Goal: Register for event/course

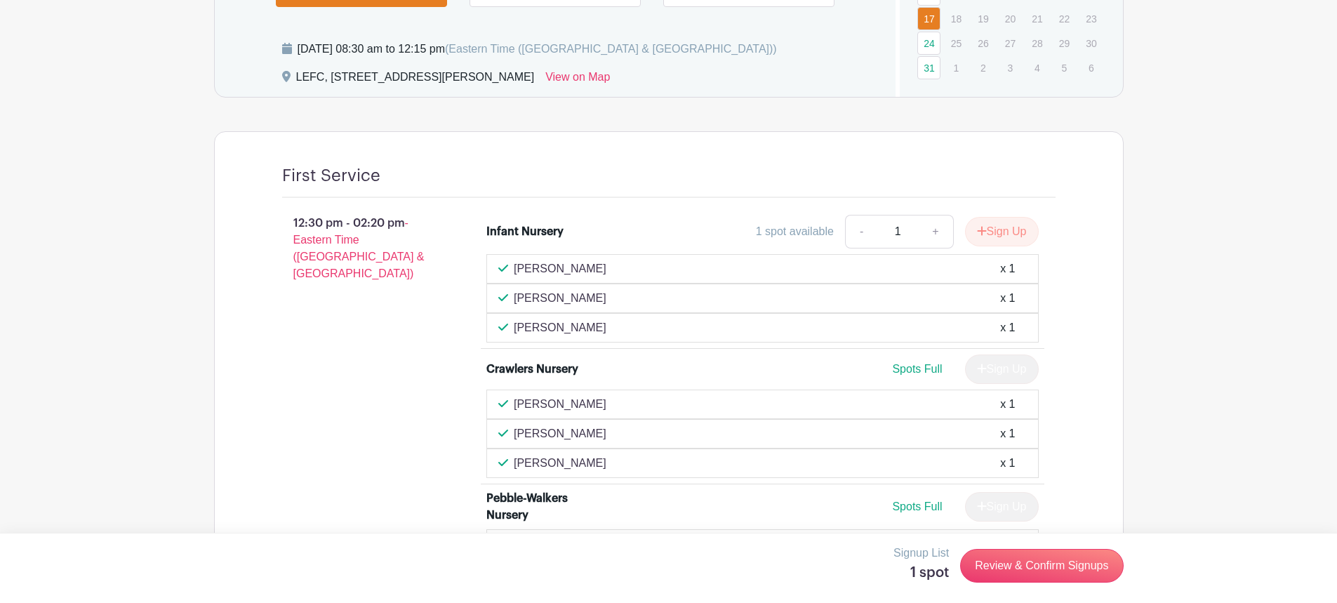
scroll to position [1333, 0]
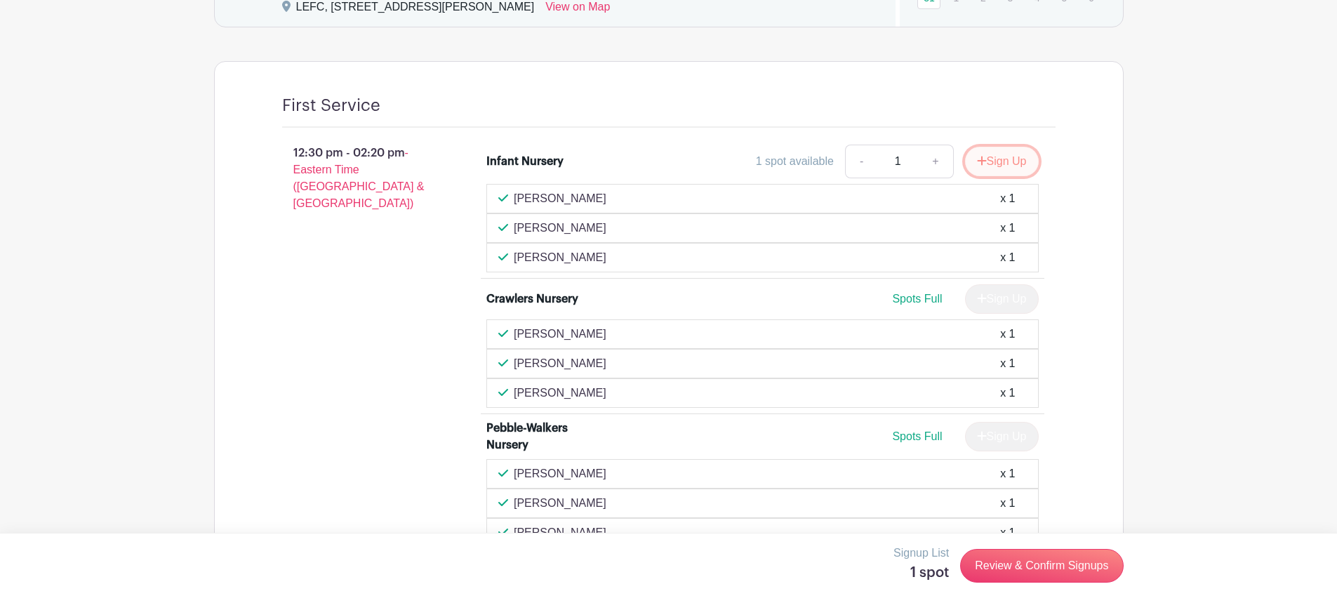
click at [1004, 159] on button "Sign Up" at bounding box center [1002, 161] width 74 height 29
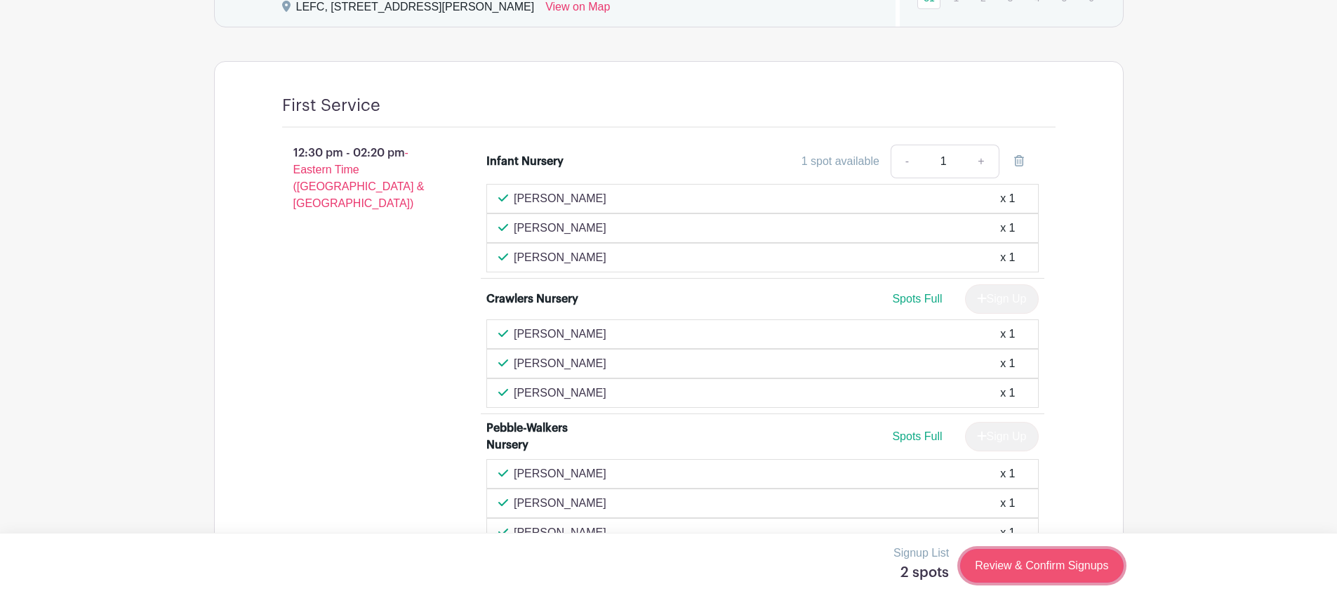
click at [1015, 556] on link "Review & Confirm Signups" at bounding box center [1041, 566] width 163 height 34
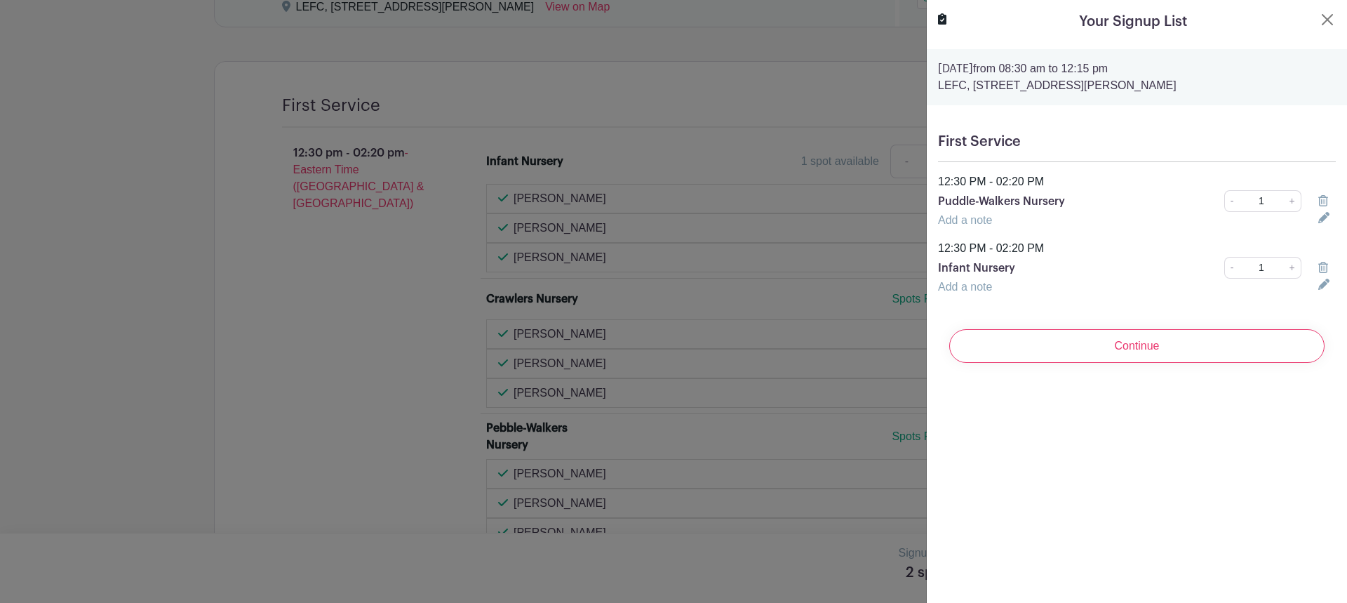
click at [1319, 203] on icon at bounding box center [1324, 200] width 10 height 11
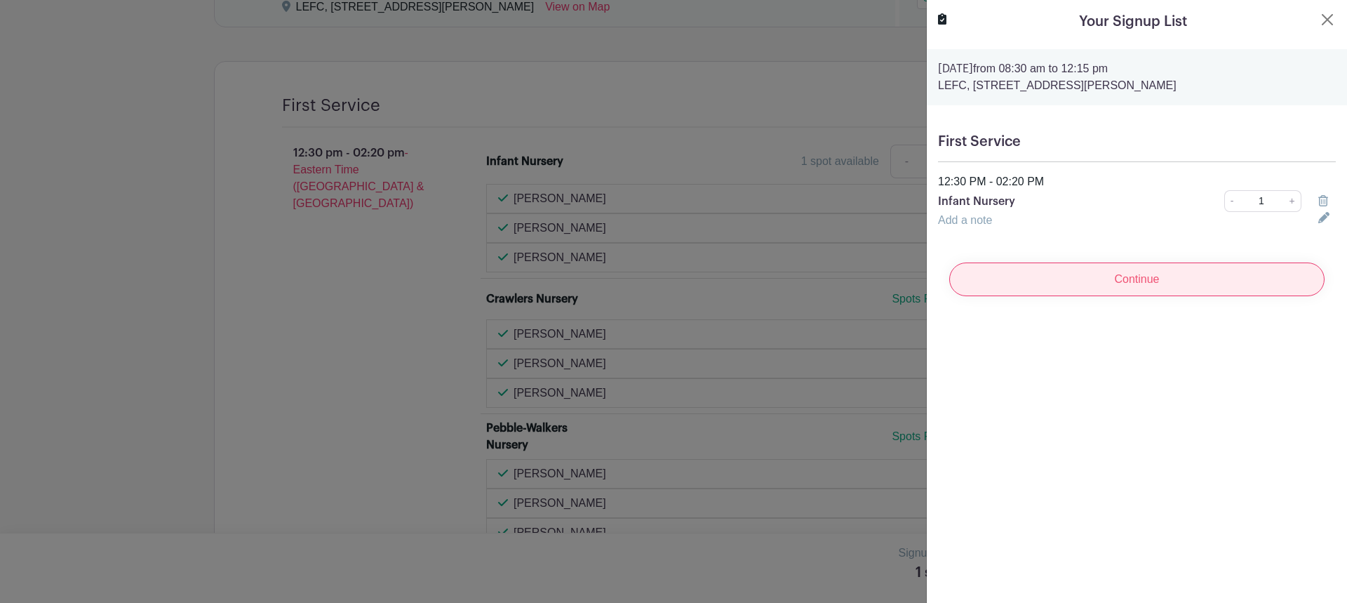
click at [1001, 282] on input "Continue" at bounding box center [1137, 279] width 375 height 34
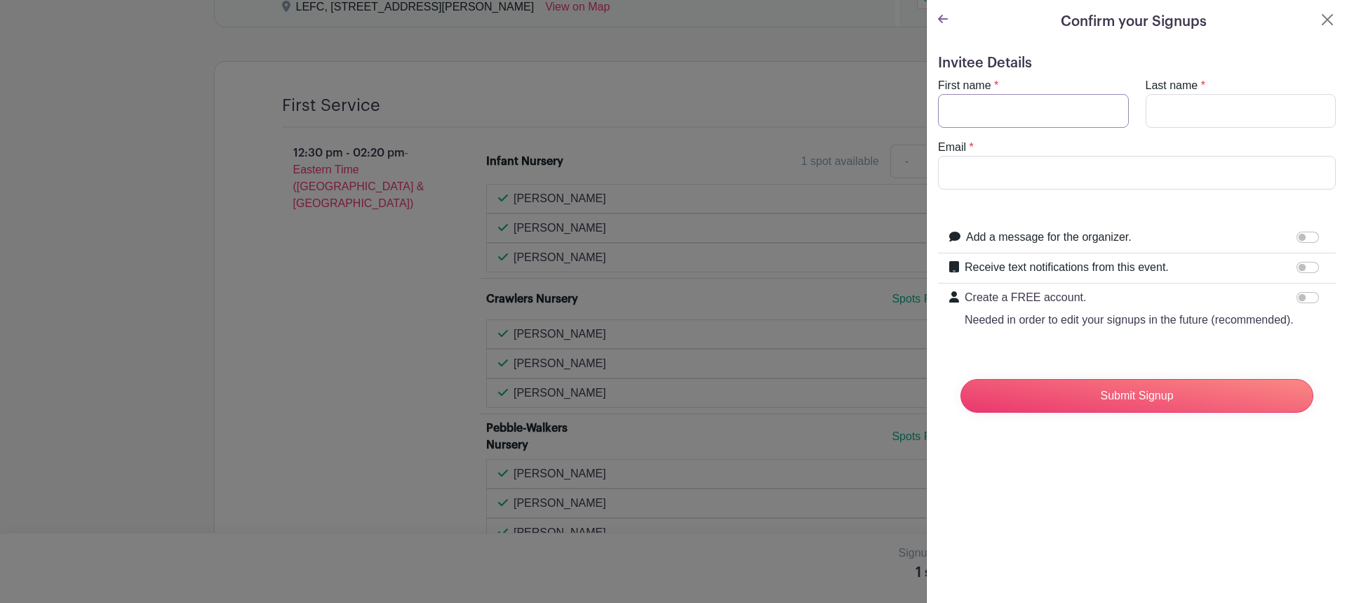
click at [1010, 106] on input "First name" at bounding box center [1033, 111] width 191 height 34
type input "[PERSON_NAME]"
click at [1206, 113] on input "Last name" at bounding box center [1241, 111] width 191 height 34
type input "[PERSON_NAME]"
click at [961, 166] on input "Email" at bounding box center [1137, 173] width 398 height 34
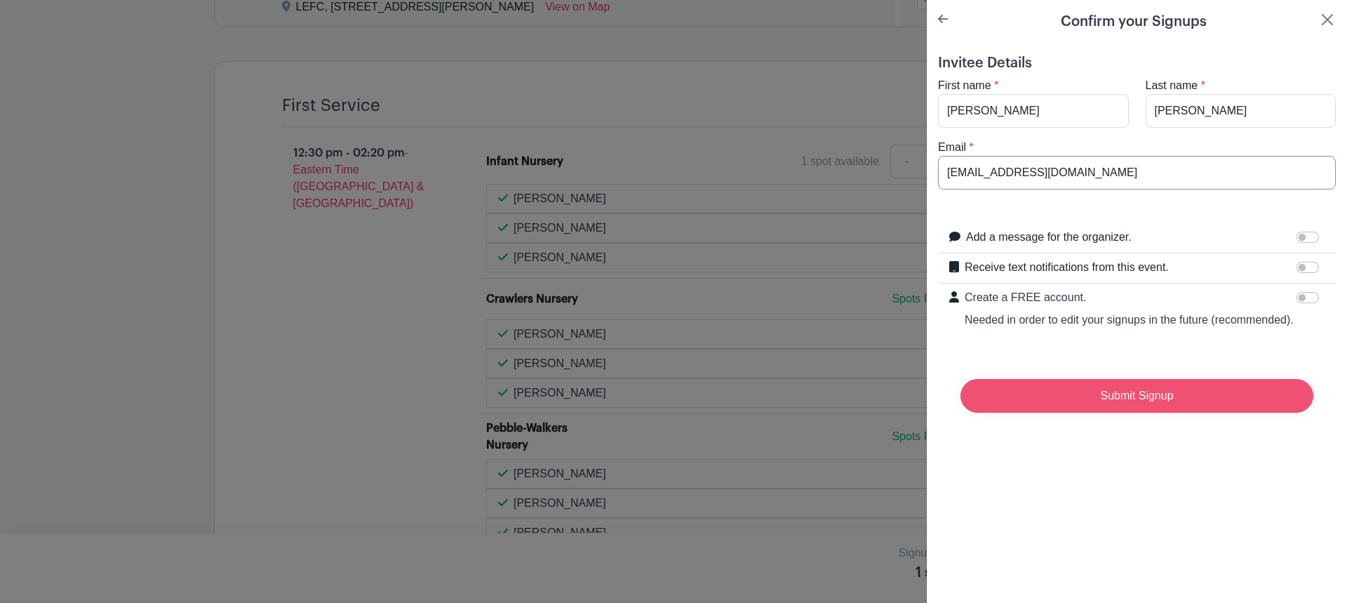
type input "[EMAIL_ADDRESS][DOMAIN_NAME]"
click at [1113, 413] on input "Submit Signup" at bounding box center [1137, 396] width 353 height 34
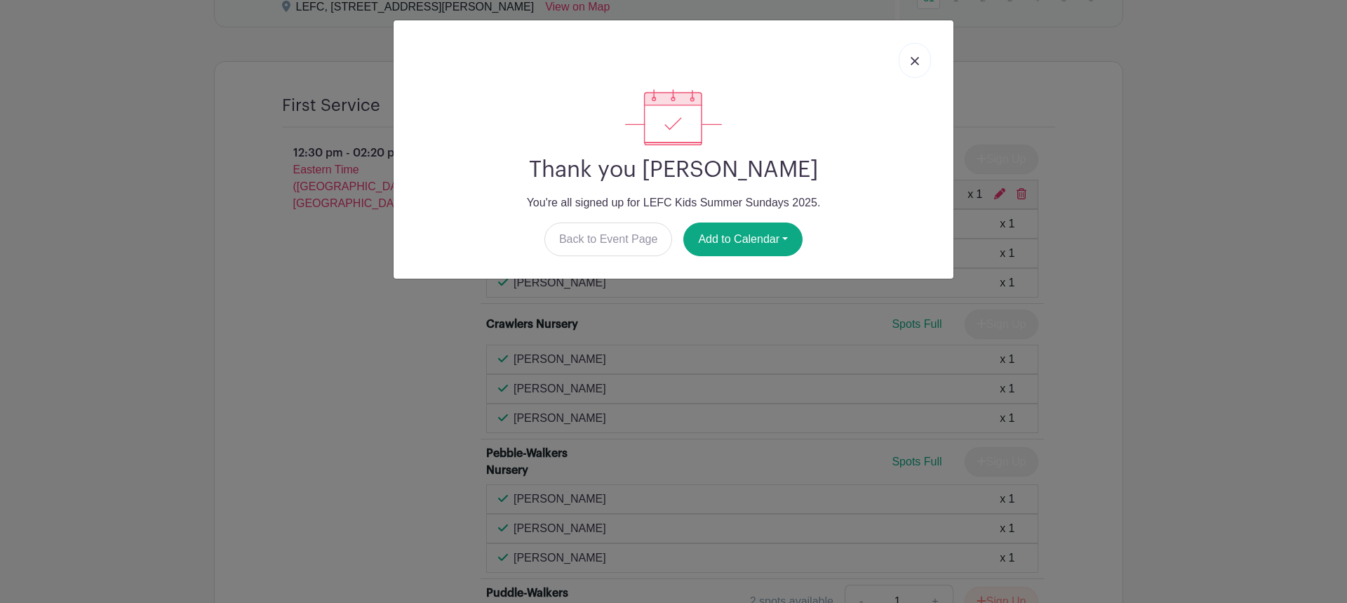
click at [917, 60] on img at bounding box center [915, 61] width 8 height 8
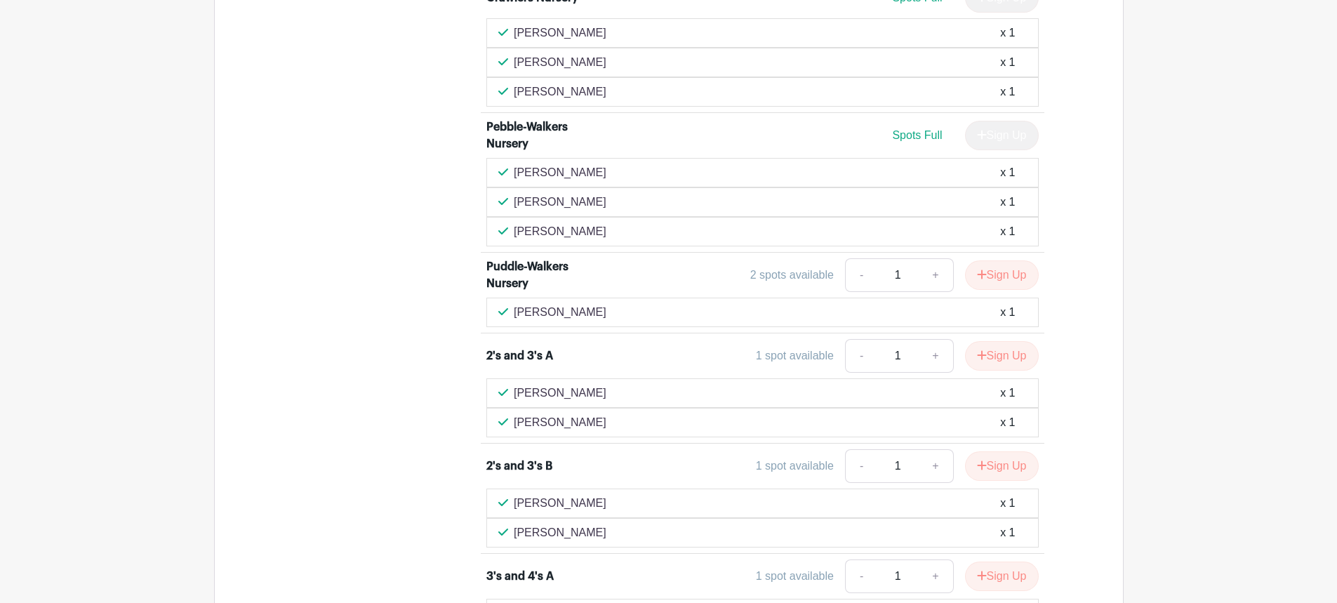
scroll to position [1684, 0]
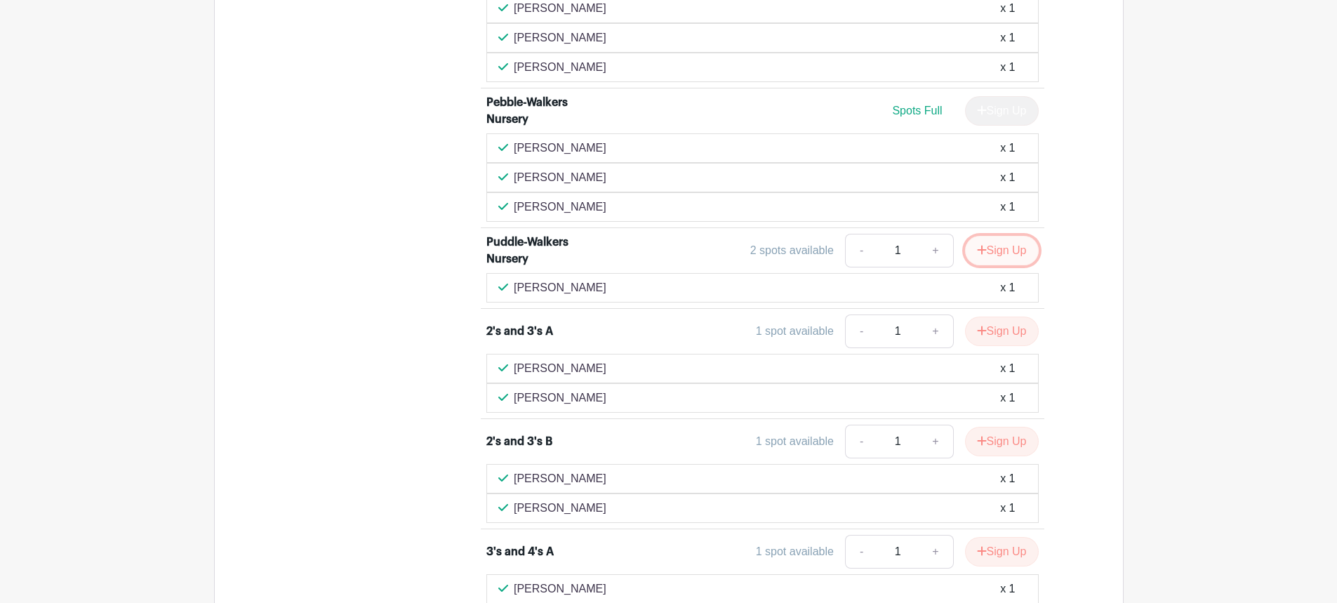
click at [1001, 246] on button "Sign Up" at bounding box center [1002, 250] width 74 height 29
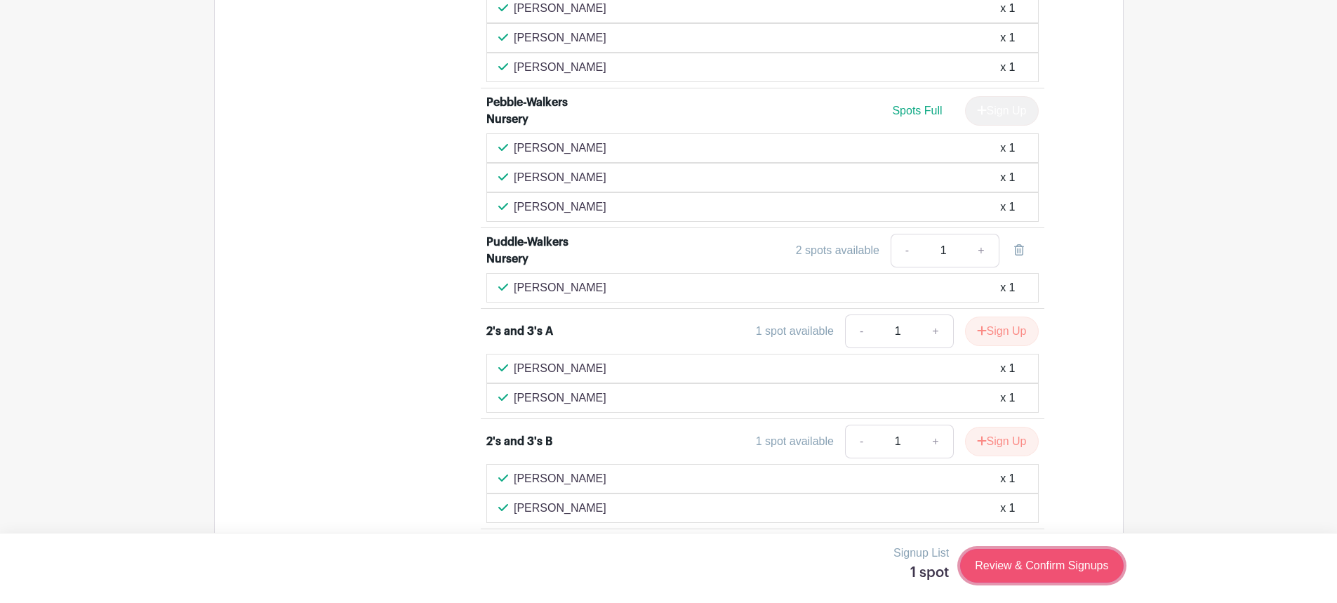
click at [1051, 574] on link "Review & Confirm Signups" at bounding box center [1041, 566] width 163 height 34
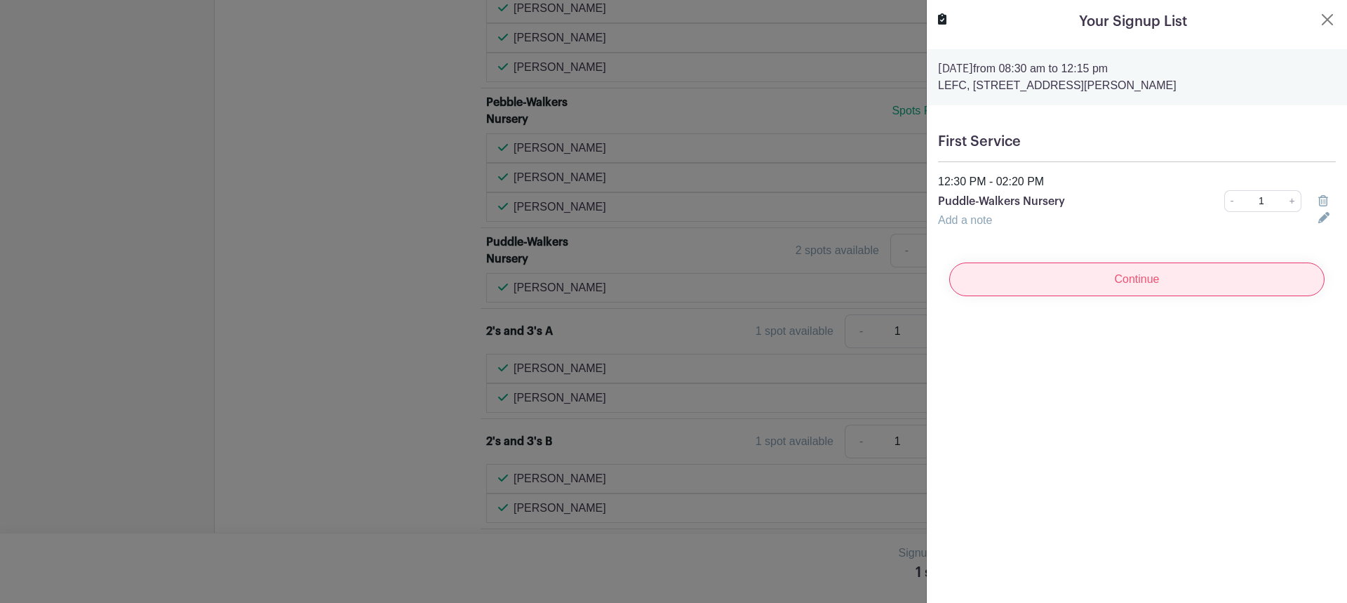
click at [1085, 280] on input "Continue" at bounding box center [1137, 279] width 375 height 34
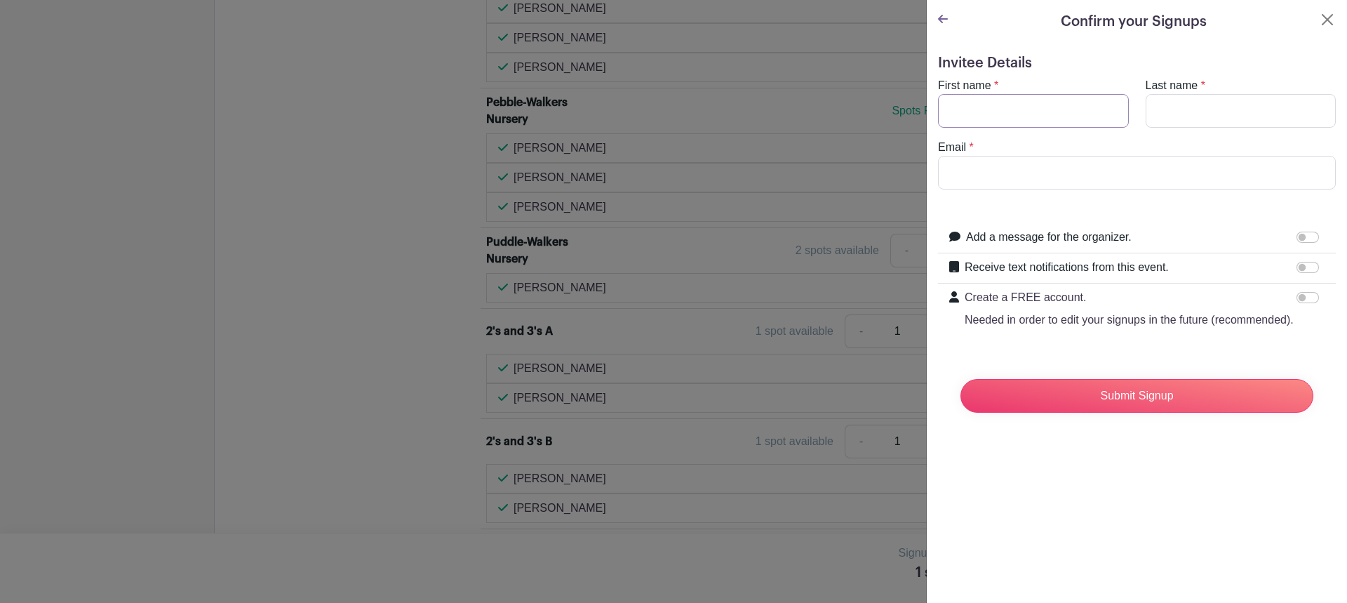
click at [1029, 105] on input "First name" at bounding box center [1033, 111] width 191 height 34
type input "j"
type input "[PERSON_NAME]"
click at [1030, 168] on input "Email" at bounding box center [1137, 173] width 398 height 34
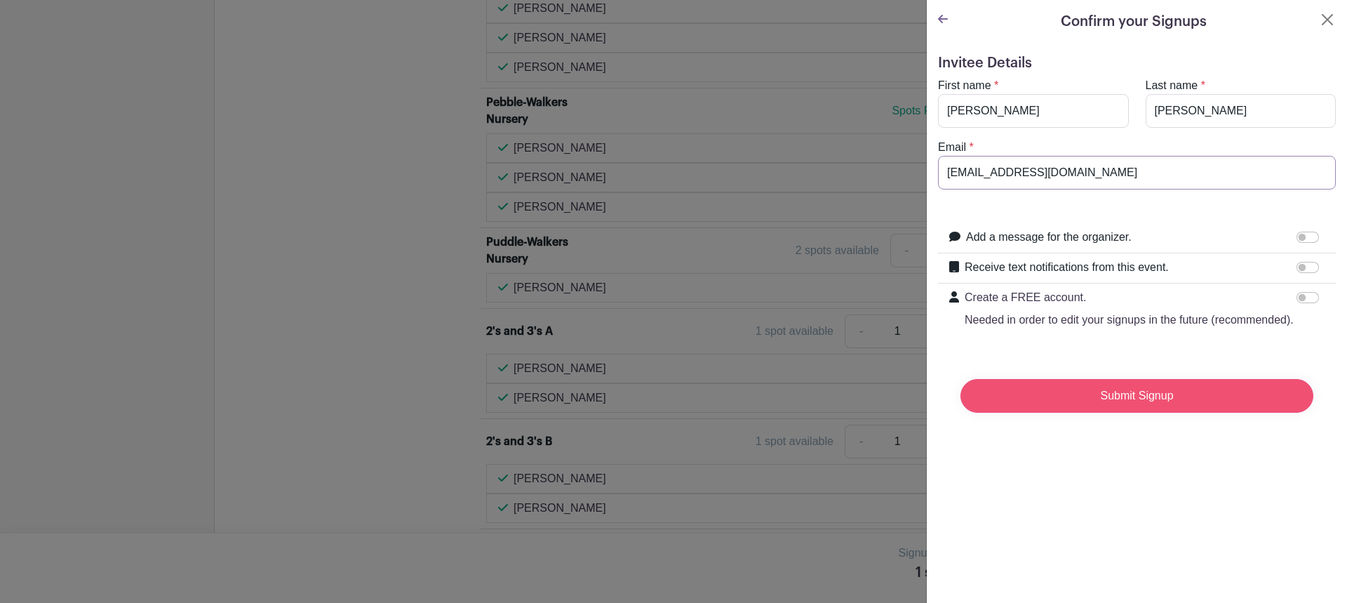
type input "[EMAIL_ADDRESS][DOMAIN_NAME]"
click at [1097, 409] on input "Submit Signup" at bounding box center [1137, 396] width 353 height 34
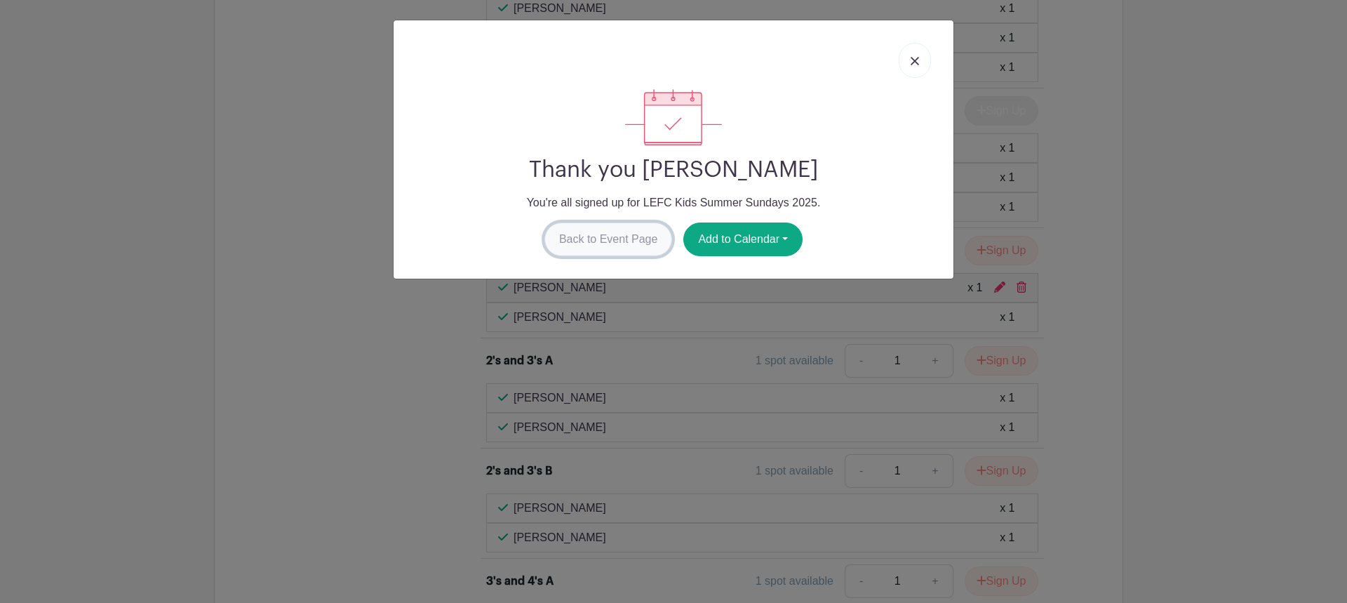
click at [570, 250] on link "Back to Event Page" at bounding box center [609, 239] width 128 height 34
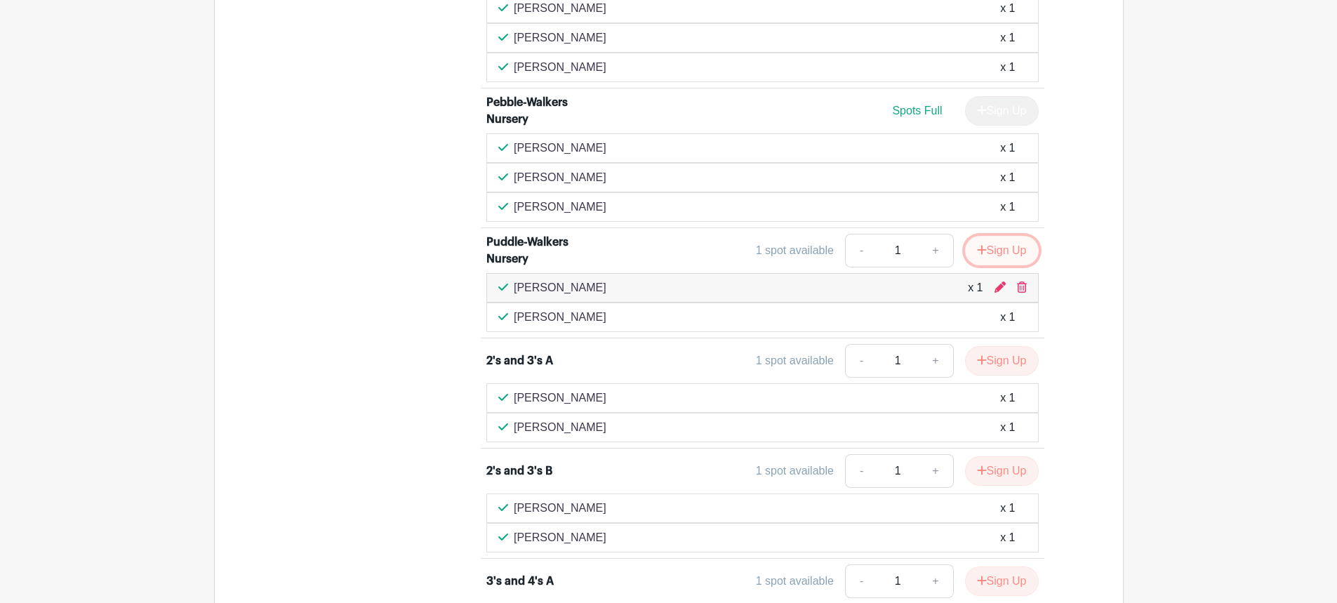
click at [999, 245] on button "Sign Up" at bounding box center [1002, 250] width 74 height 29
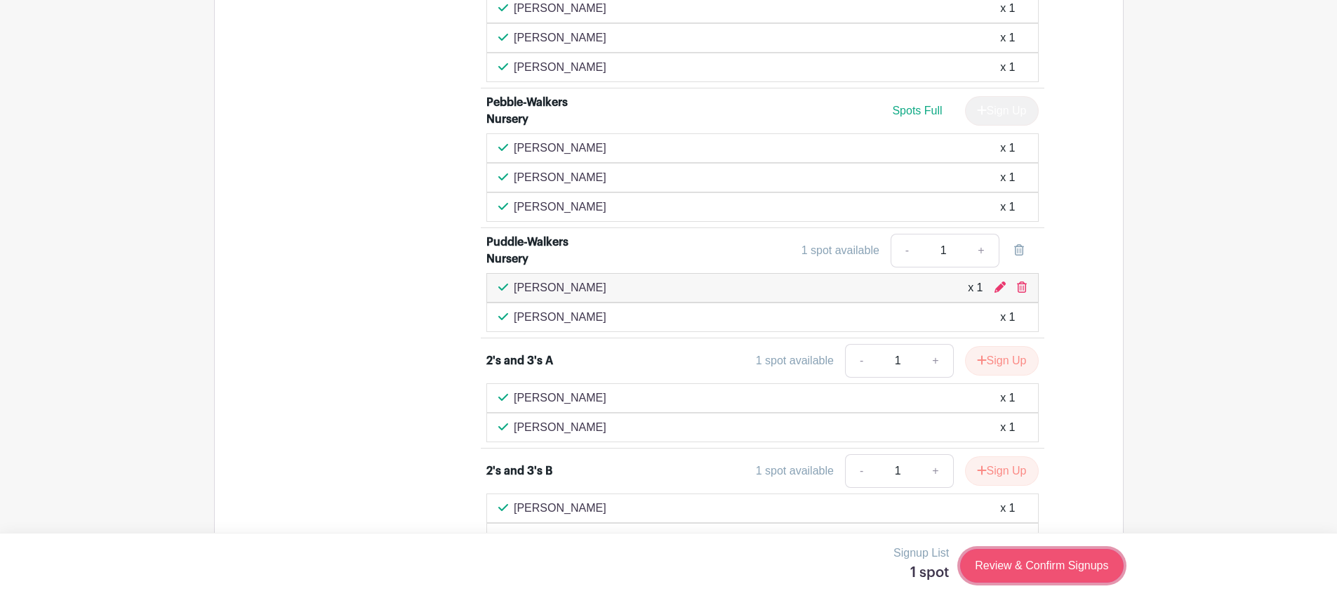
click at [1017, 566] on link "Review & Confirm Signups" at bounding box center [1041, 566] width 163 height 34
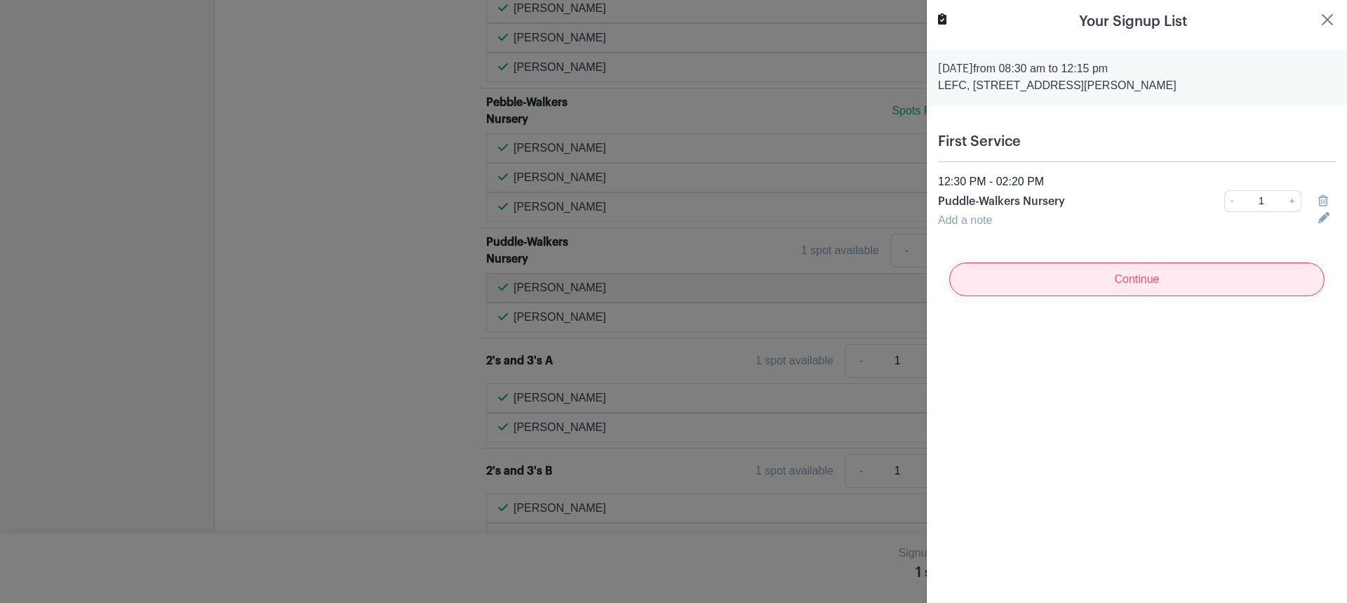
click at [1105, 282] on input "Continue" at bounding box center [1137, 279] width 375 height 34
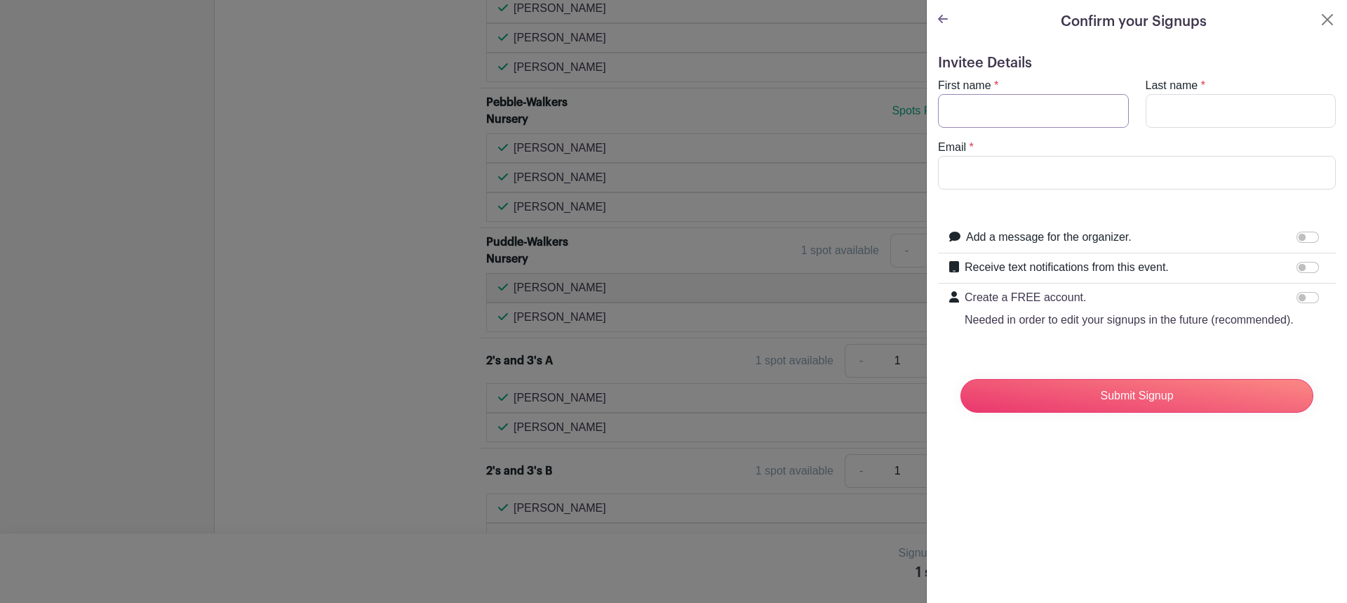
click at [988, 107] on input "First name" at bounding box center [1033, 111] width 191 height 34
type input "[PERSON_NAME]"
click at [1201, 109] on input "Last name" at bounding box center [1241, 111] width 191 height 34
type input "[PERSON_NAME]"
click at [1044, 184] on input "Email" at bounding box center [1137, 173] width 398 height 34
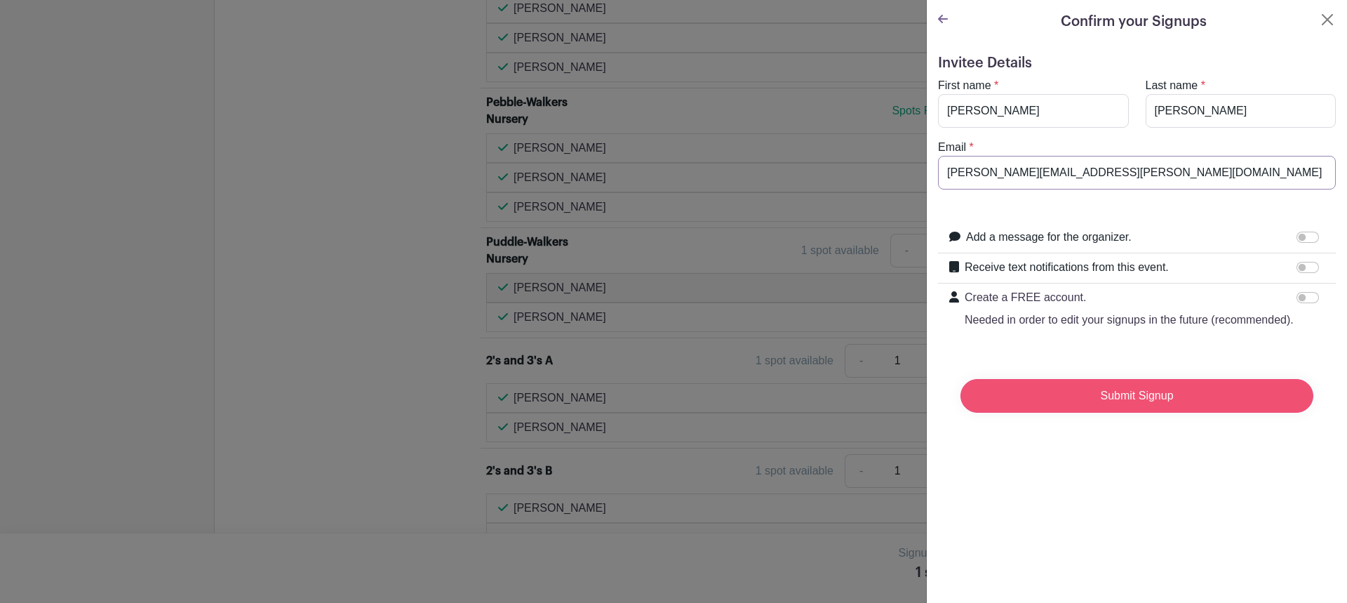
type input "[PERSON_NAME][EMAIL_ADDRESS][PERSON_NAME][DOMAIN_NAME]"
click at [1110, 413] on input "Submit Signup" at bounding box center [1137, 396] width 353 height 34
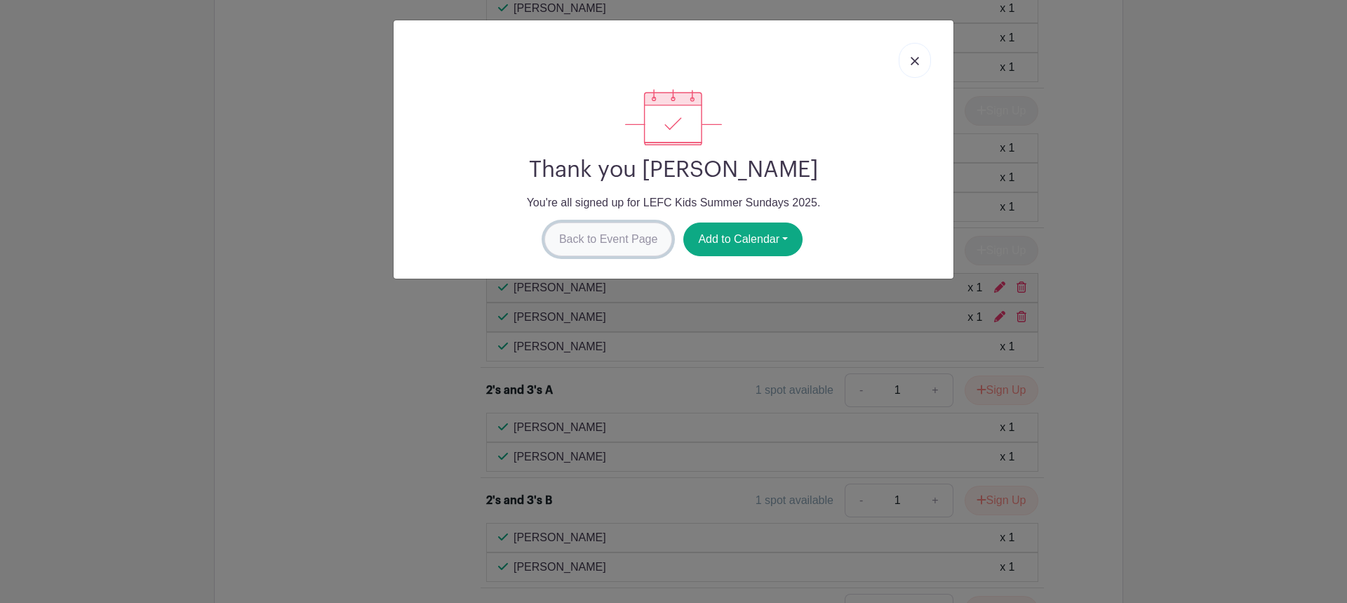
click at [589, 243] on link "Back to Event Page" at bounding box center [609, 239] width 128 height 34
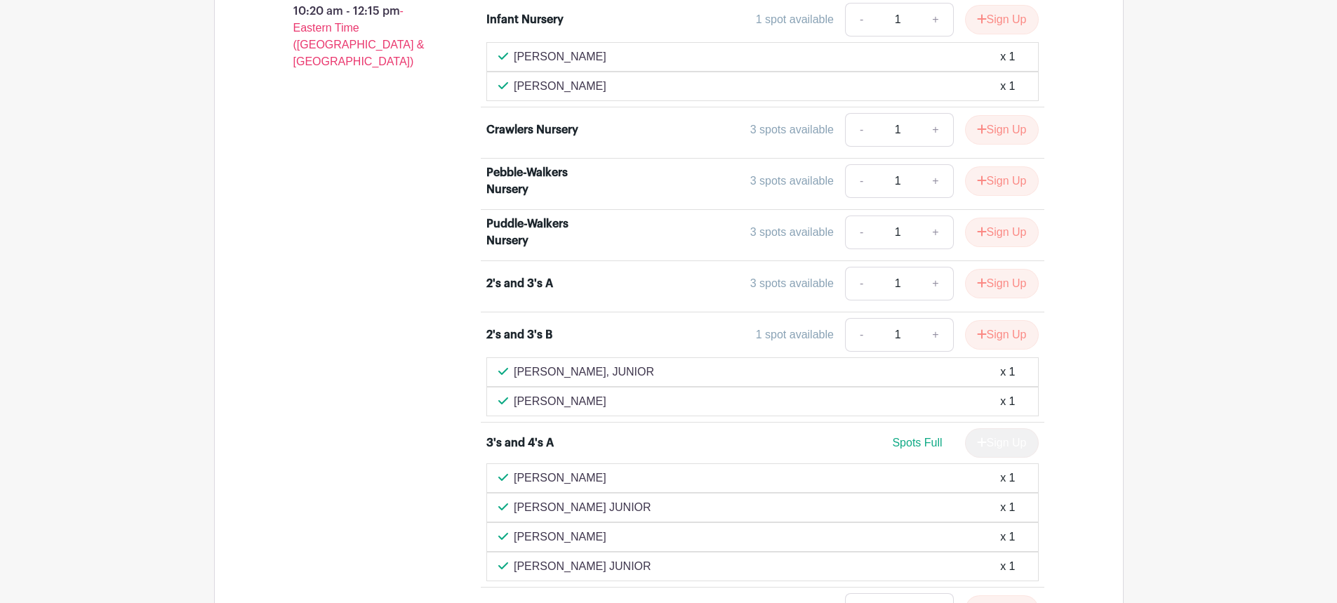
scroll to position [3298, 0]
